Goal: Task Accomplishment & Management: Complete application form

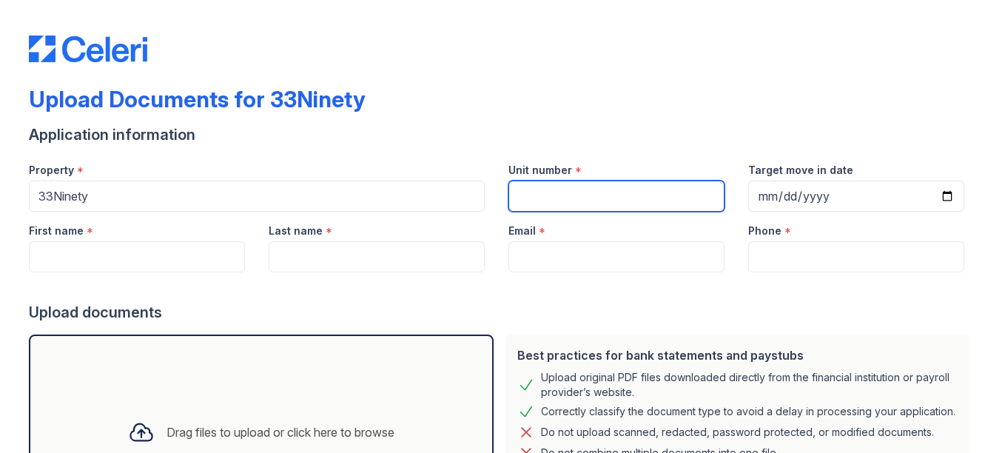
click at [606, 186] on input "Unit number" at bounding box center [616, 196] width 216 height 31
type input "0"
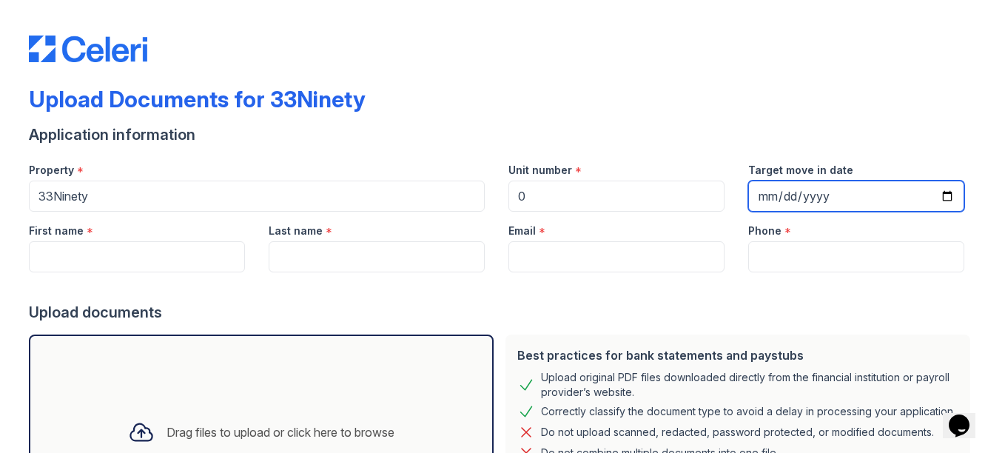
click at [941, 198] on input "Target move in date" at bounding box center [856, 196] width 216 height 31
type input "[DATE]"
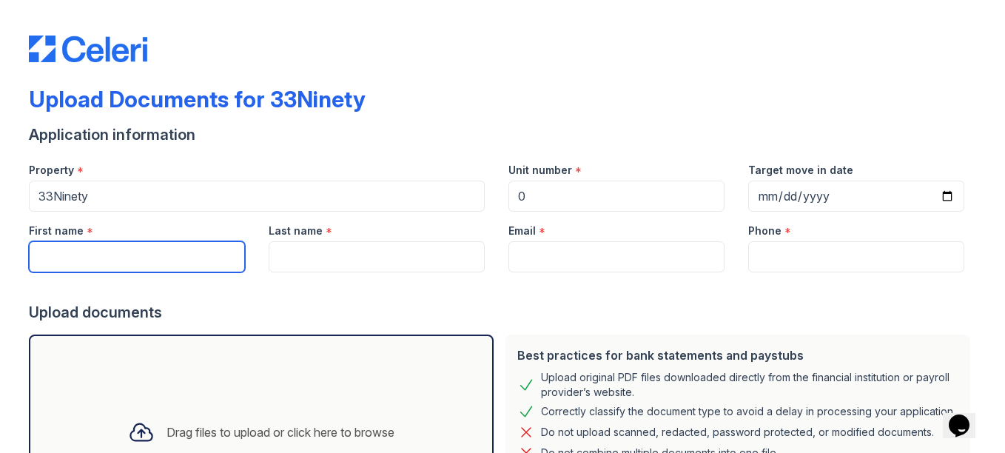
click at [101, 255] on input "First name" at bounding box center [137, 256] width 216 height 31
type input "Darquisha"
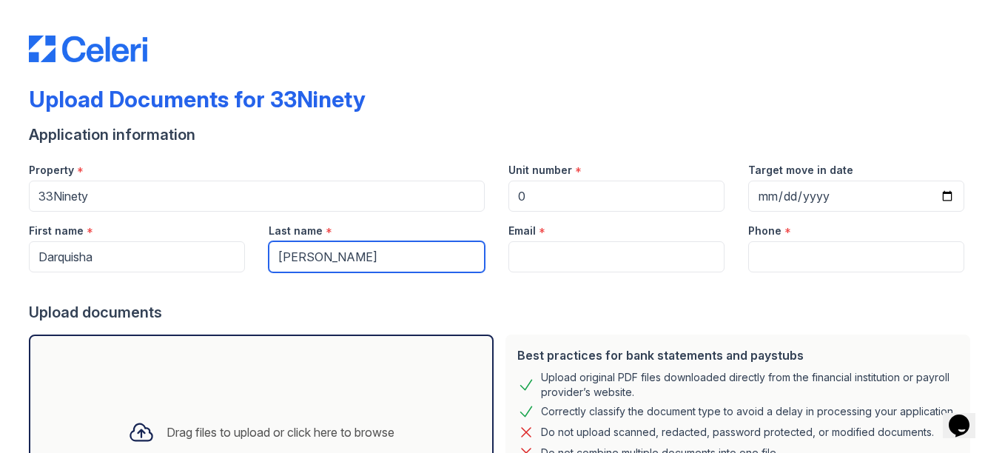
type input "[PERSON_NAME]"
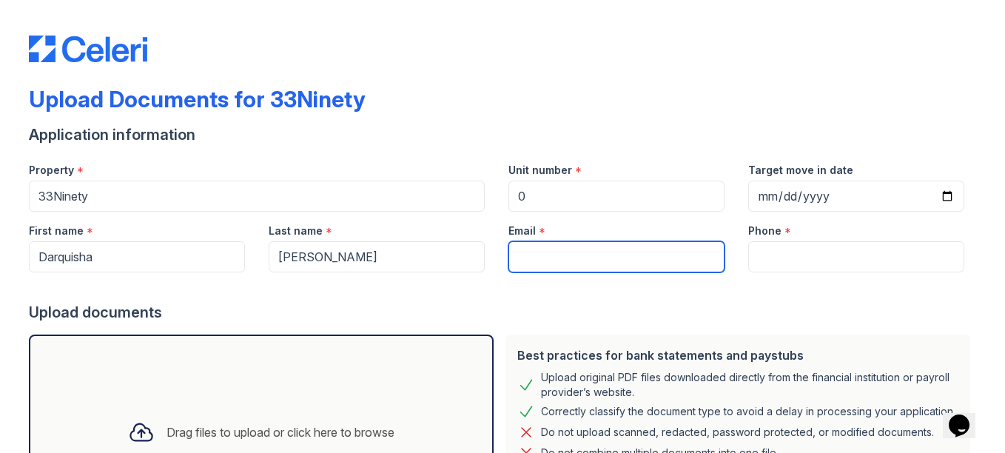
click at [553, 259] on input "Email" at bounding box center [616, 256] width 216 height 31
type input "[EMAIL_ADDRESS][DOMAIN_NAME]"
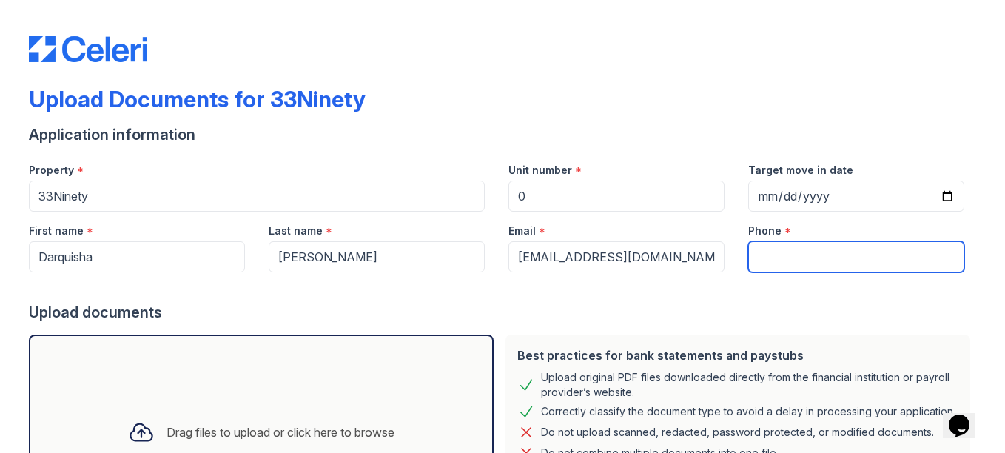
click at [770, 260] on input "Phone" at bounding box center [856, 256] width 216 height 31
type input "4045872732"
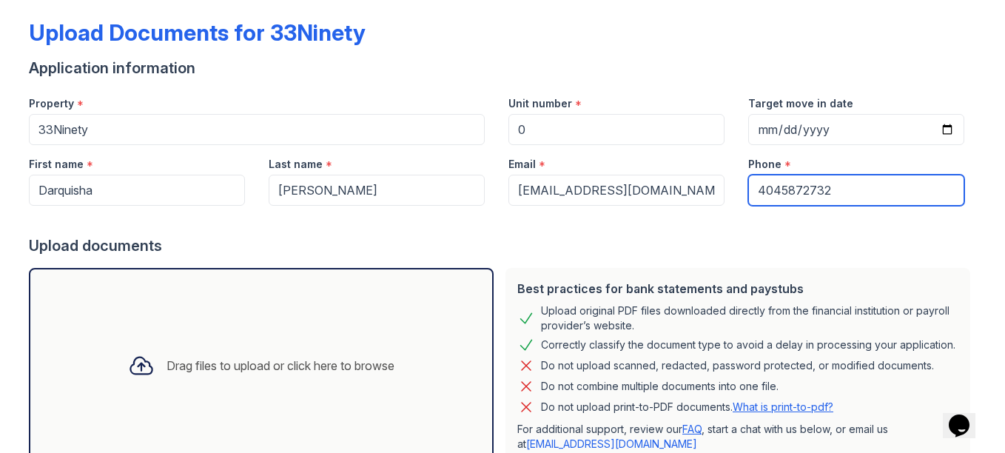
scroll to position [61, 0]
